Goal: Information Seeking & Learning: Learn about a topic

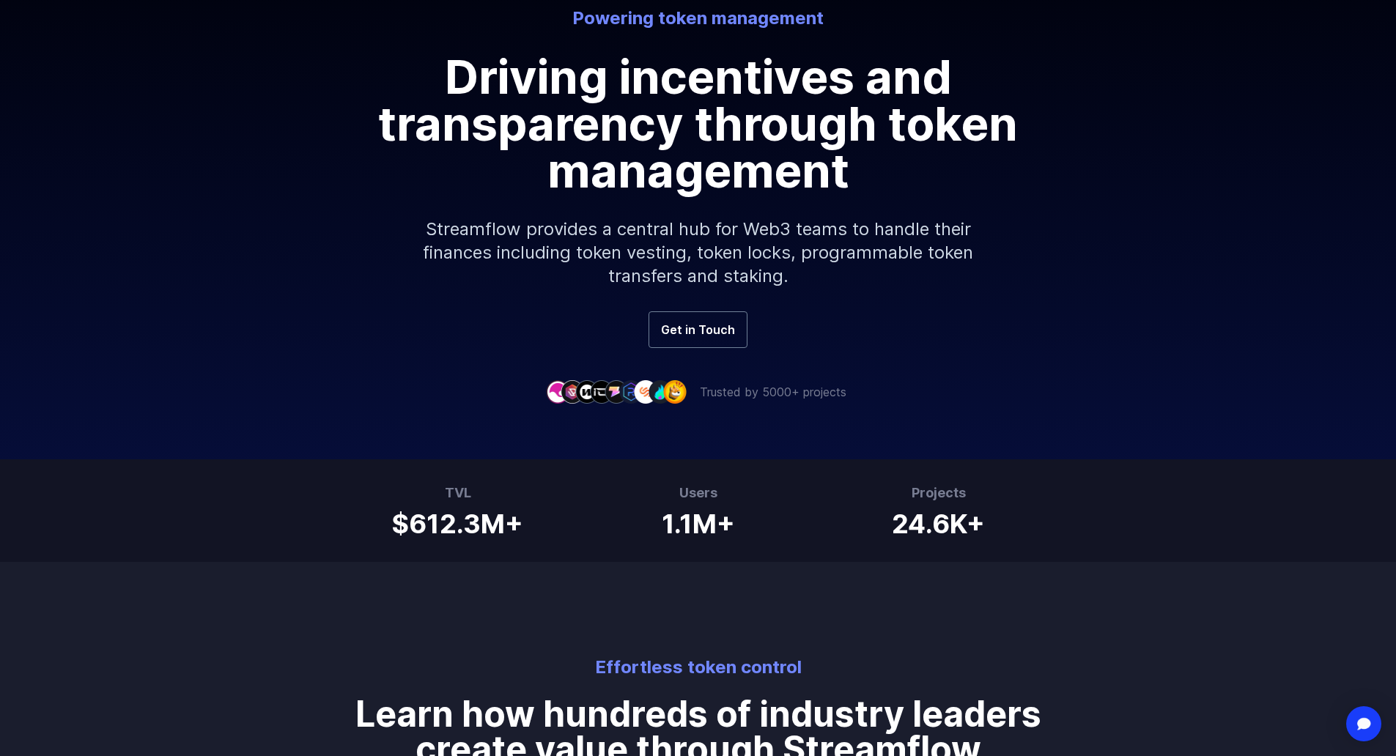
scroll to position [220, 0]
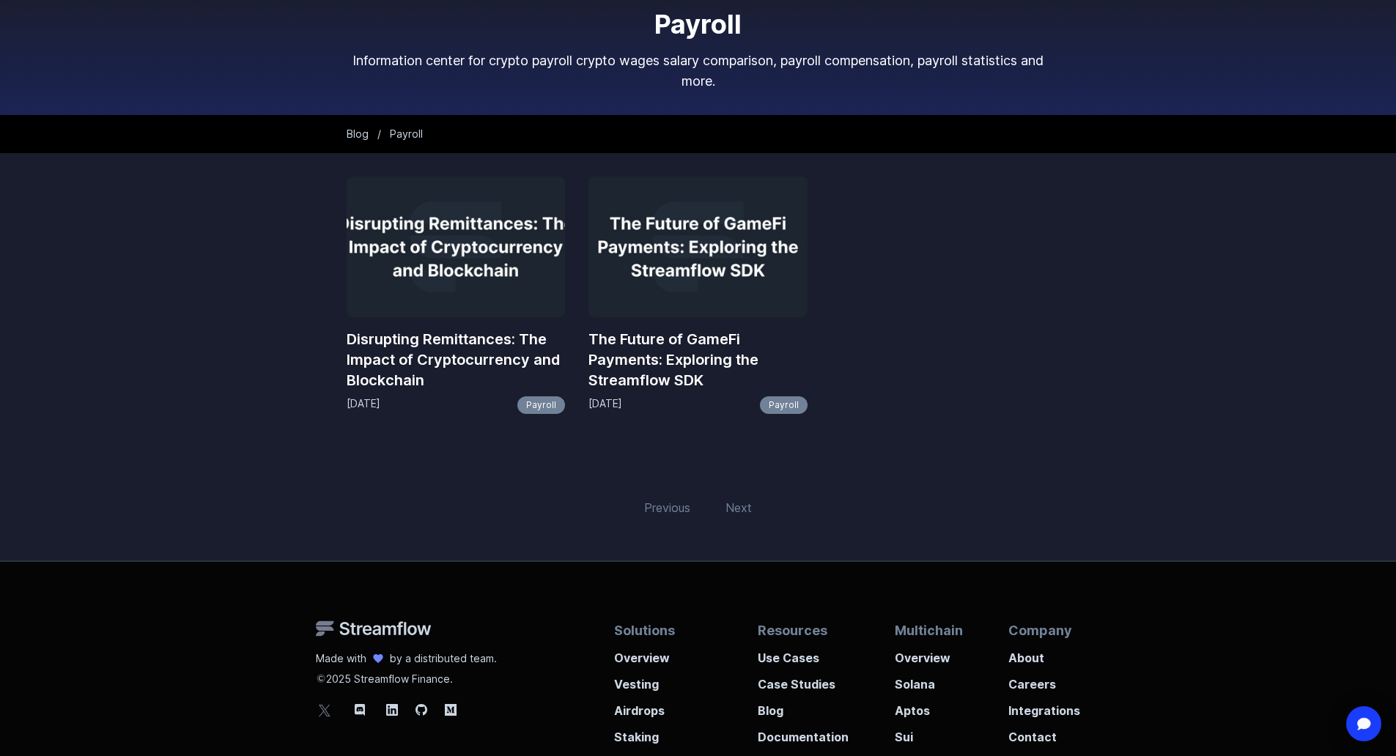
scroll to position [147, 0]
